Goal: Browse casually

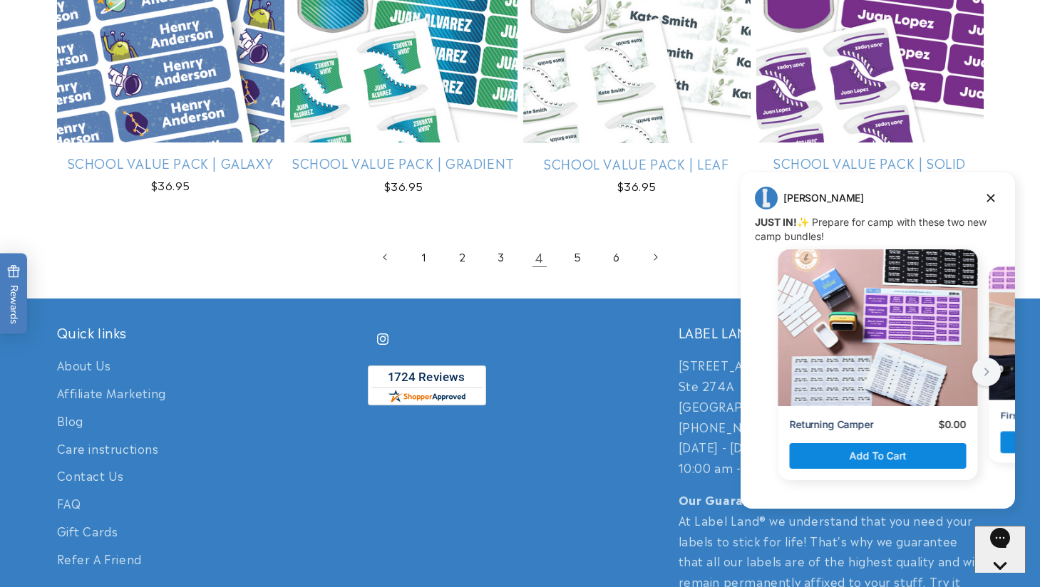
scroll to position [3127, 0]
